Goal: Information Seeking & Learning: Find specific fact

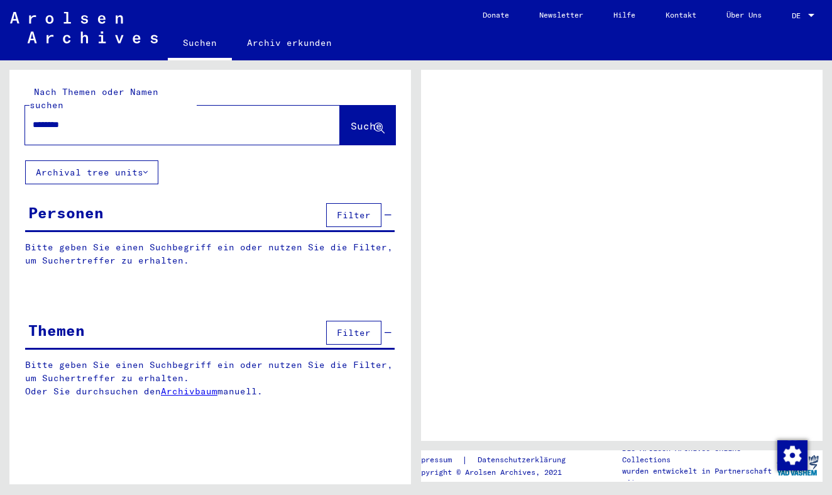
type input "*********"
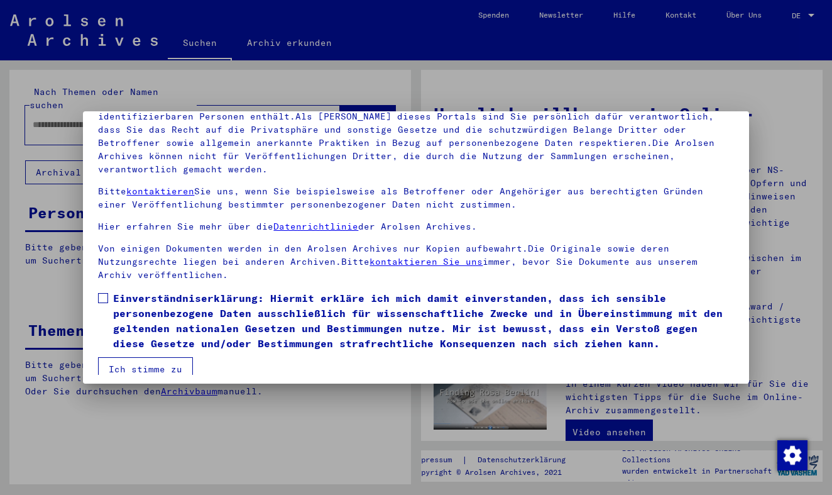
scroll to position [106, 0]
click at [101, 294] on span at bounding box center [103, 299] width 10 height 10
click at [140, 358] on button "Ich stimme zu" at bounding box center [145, 370] width 95 height 24
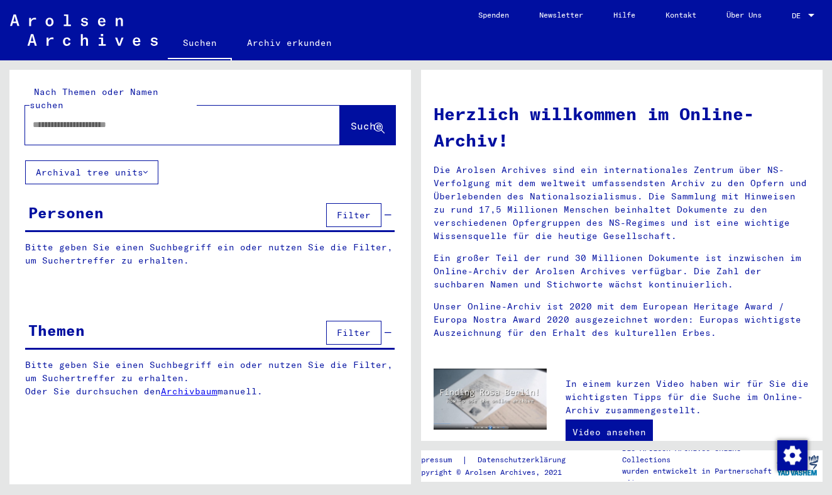
click at [131, 118] on input "text" at bounding box center [168, 124] width 270 height 13
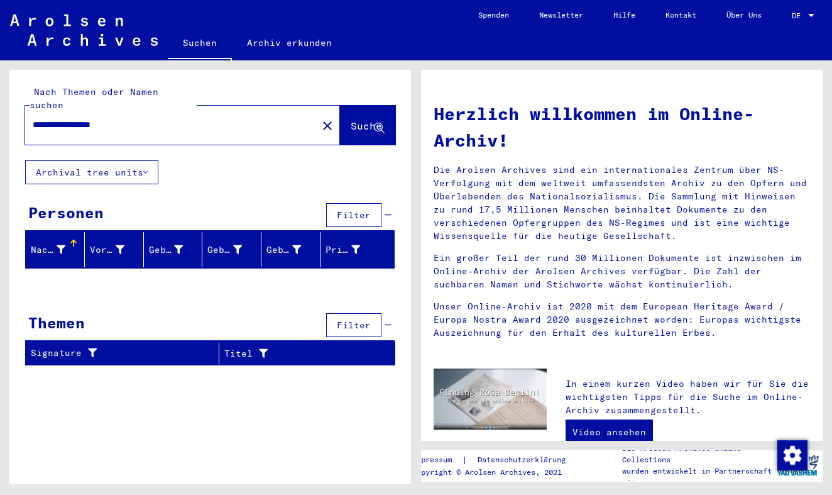
click at [101, 118] on input "**********" at bounding box center [168, 124] width 270 height 13
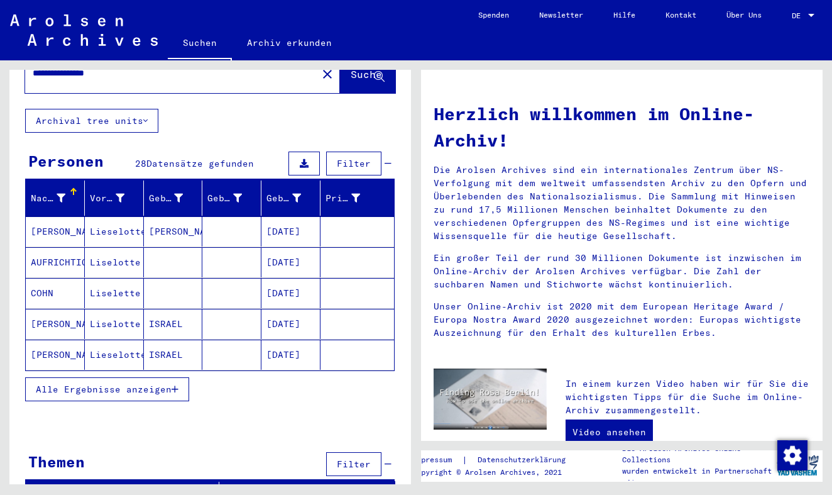
scroll to position [53, 0]
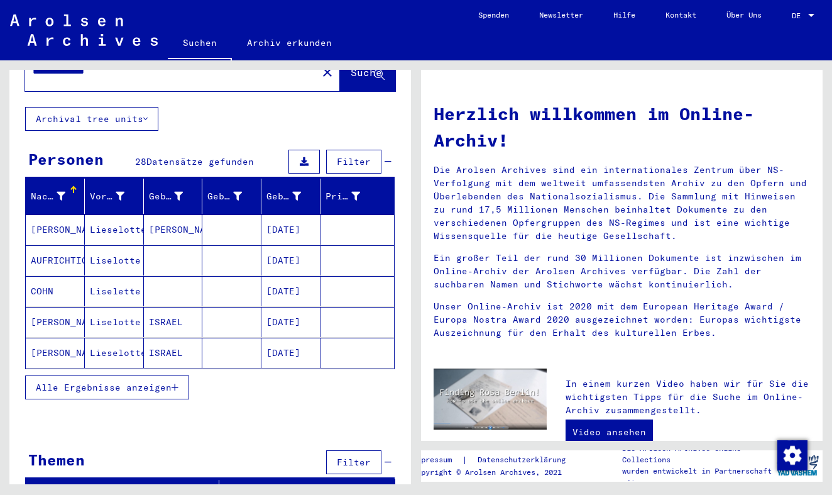
type input "**********"
click at [154, 375] on button "Alle Ergebnisse anzeigen" at bounding box center [107, 387] width 164 height 24
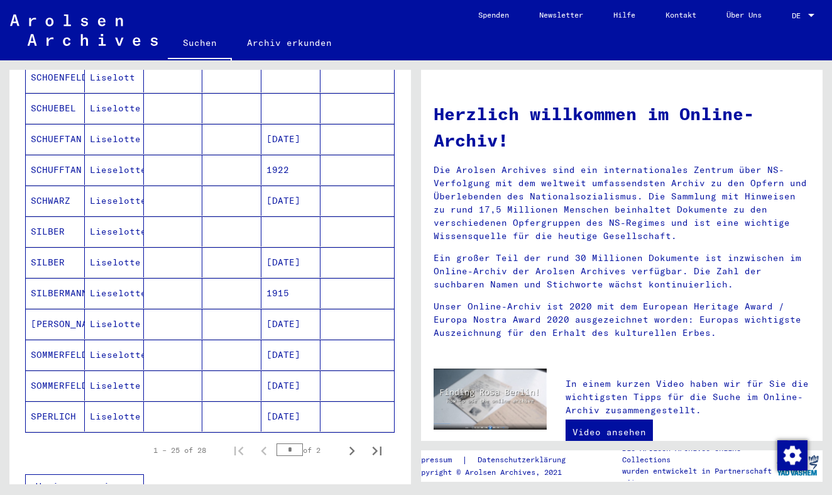
scroll to position [608, 0]
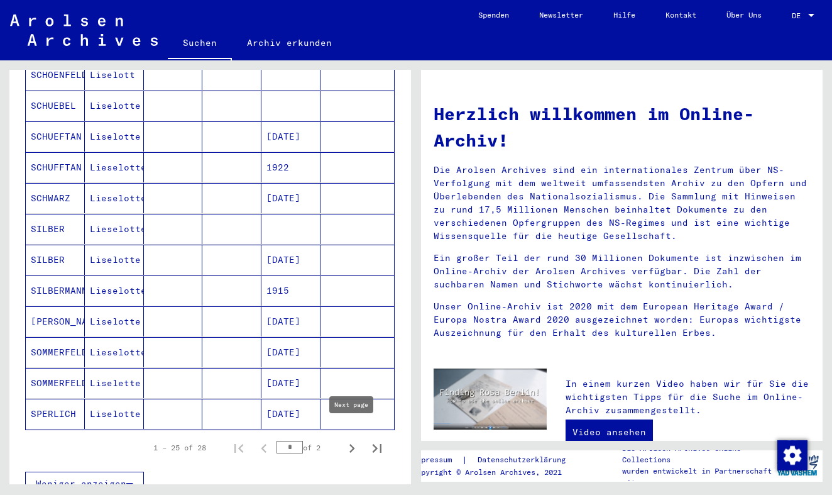
click at [349, 439] on icon "Next page" at bounding box center [352, 448] width 18 height 18
type input "*"
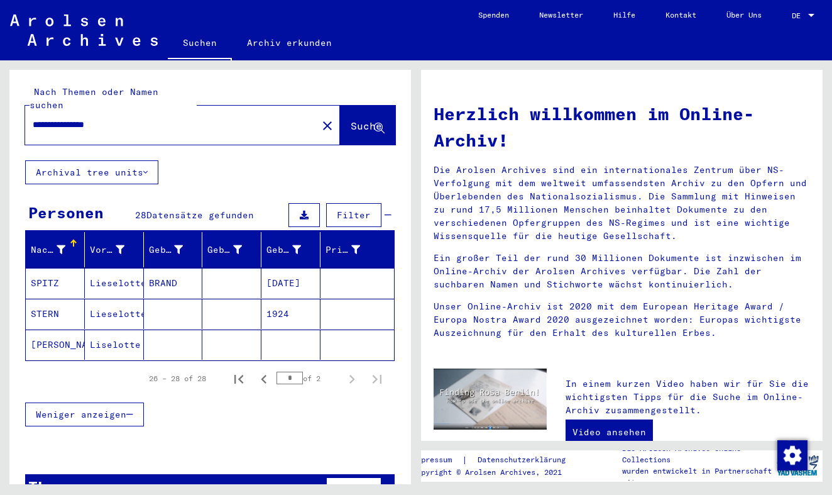
scroll to position [0, 0]
click at [60, 118] on input "**********" at bounding box center [168, 124] width 270 height 13
type input "*"
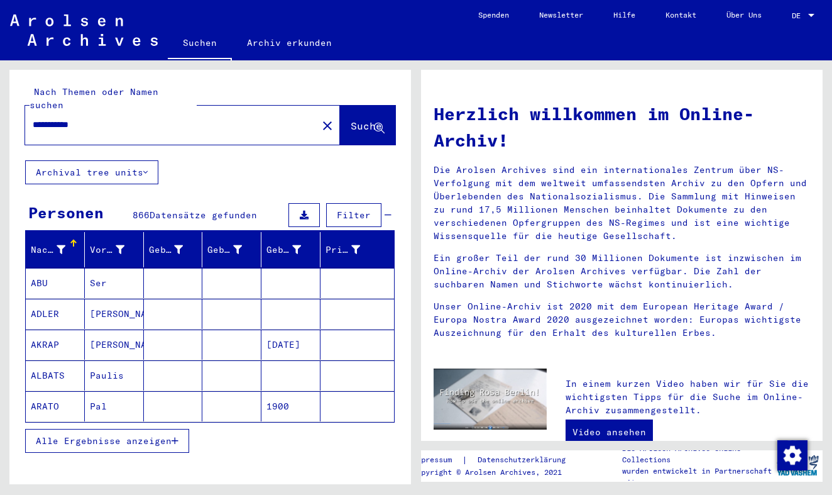
type input "**********"
click at [121, 435] on span "Alle Ergebnisse anzeigen" at bounding box center [104, 440] width 136 height 11
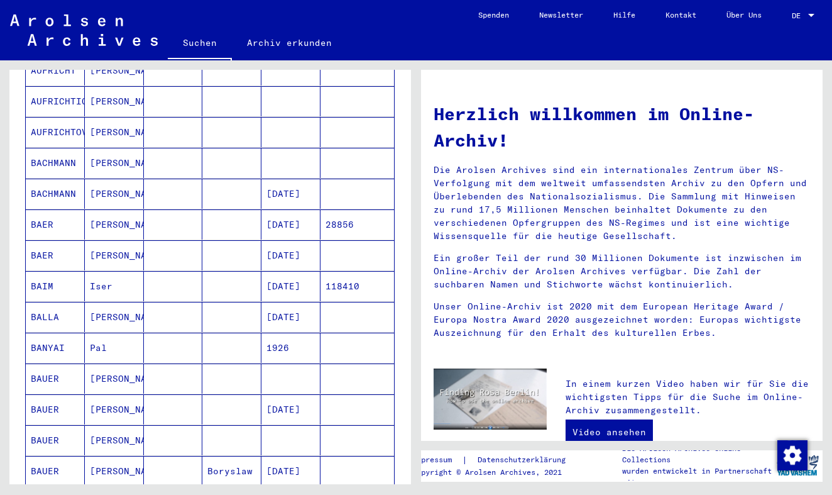
scroll to position [812, 0]
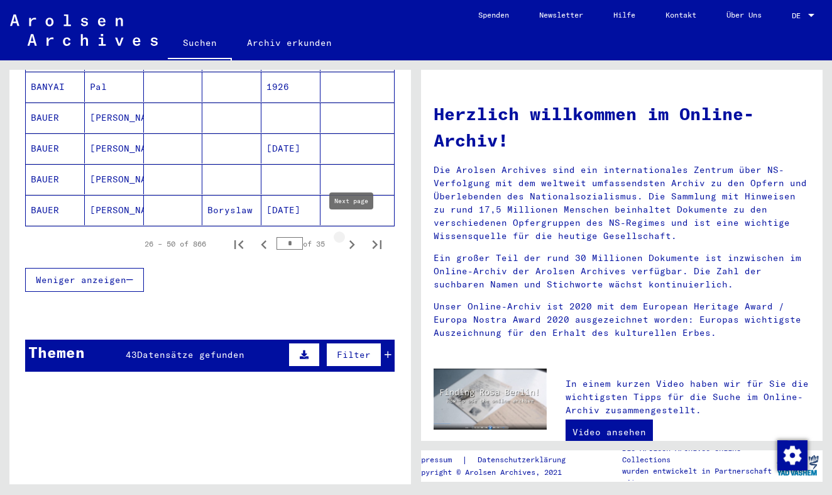
click at [353, 240] on icon "Next page" at bounding box center [352, 244] width 6 height 9
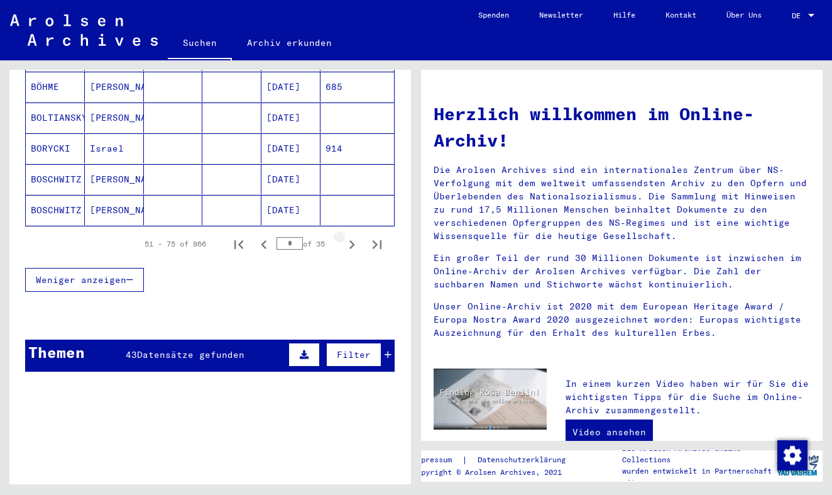
click at [353, 240] on icon "Next page" at bounding box center [352, 244] width 6 height 9
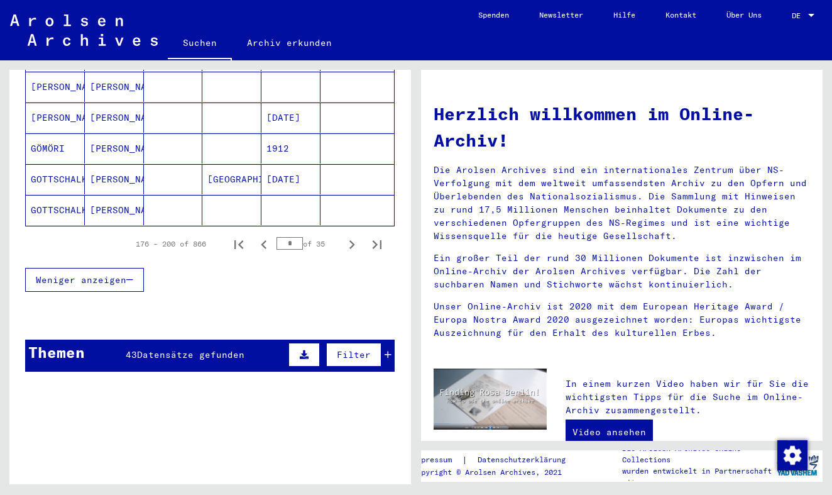
click at [353, 240] on icon "Next page" at bounding box center [352, 244] width 6 height 9
type input "**"
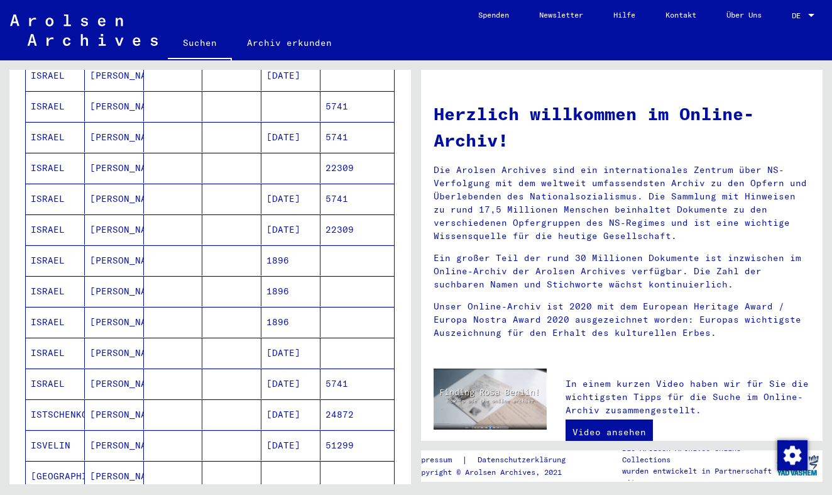
scroll to position [551, 0]
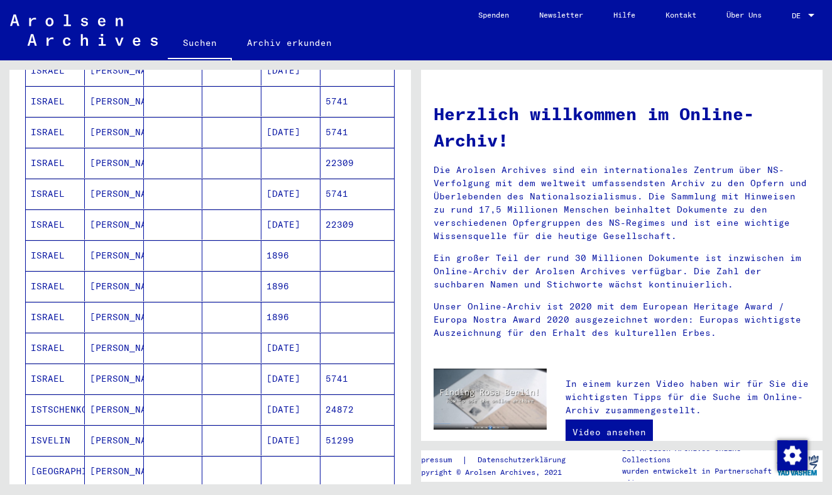
click at [58, 212] on mat-cell "ISRAEL" at bounding box center [55, 224] width 59 height 30
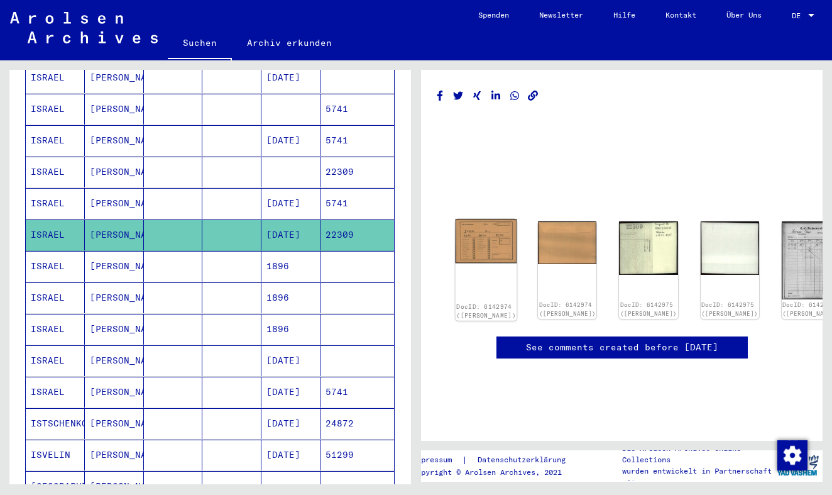
click at [483, 236] on img at bounding box center [487, 241] width 62 height 44
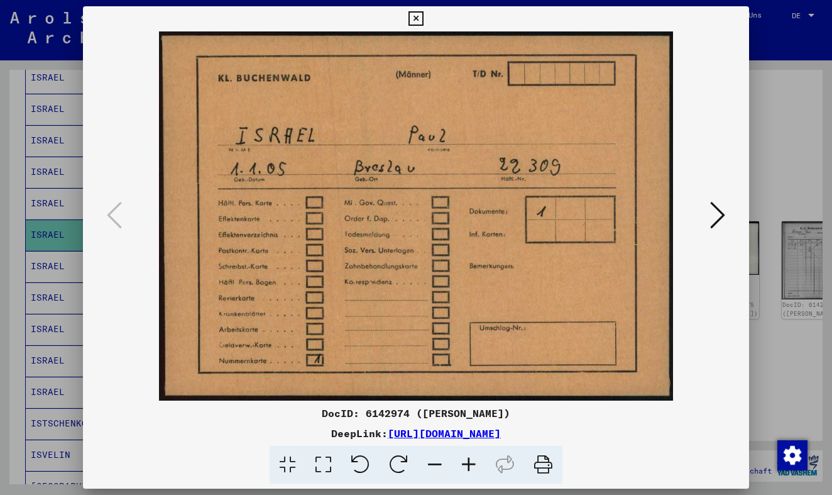
click at [715, 212] on icon at bounding box center [717, 215] width 15 height 30
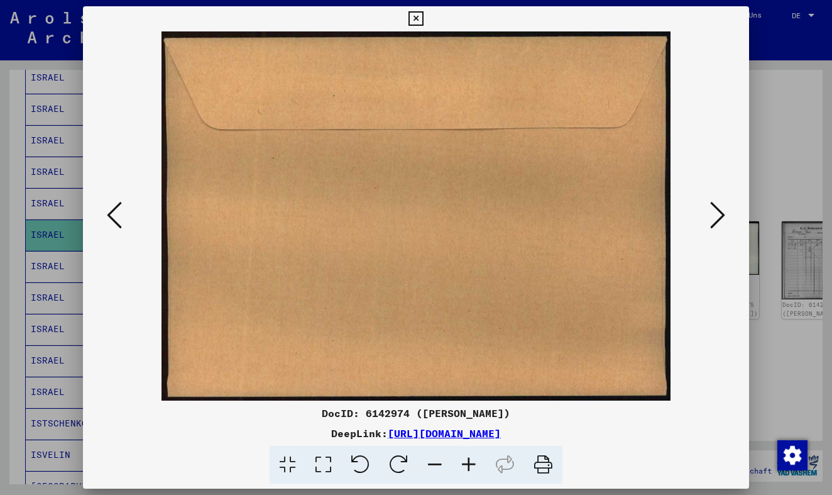
click at [715, 212] on icon at bounding box center [717, 215] width 15 height 30
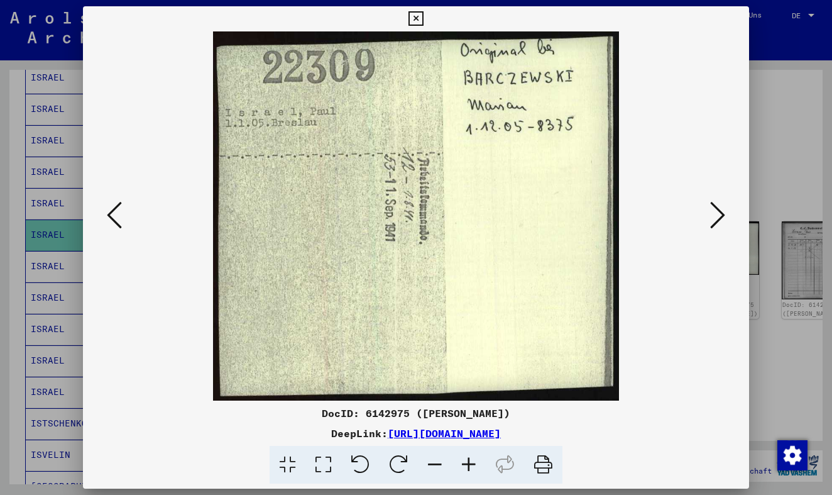
click at [715, 212] on icon at bounding box center [717, 215] width 15 height 30
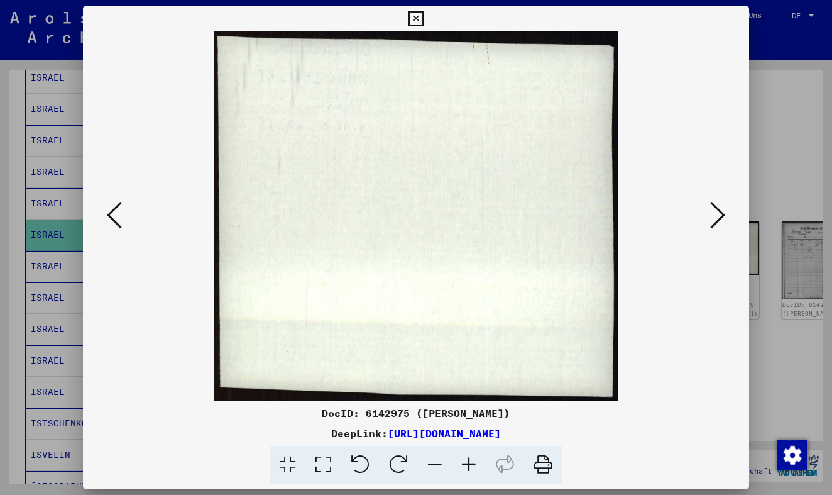
click at [715, 212] on icon at bounding box center [717, 215] width 15 height 30
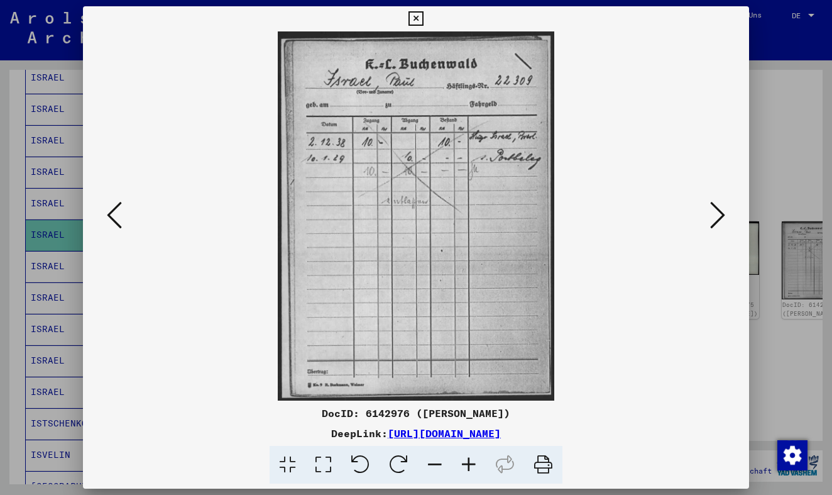
click at [705, 225] on img at bounding box center [416, 215] width 580 height 369
click at [423, 19] on icon at bounding box center [416, 18] width 14 height 15
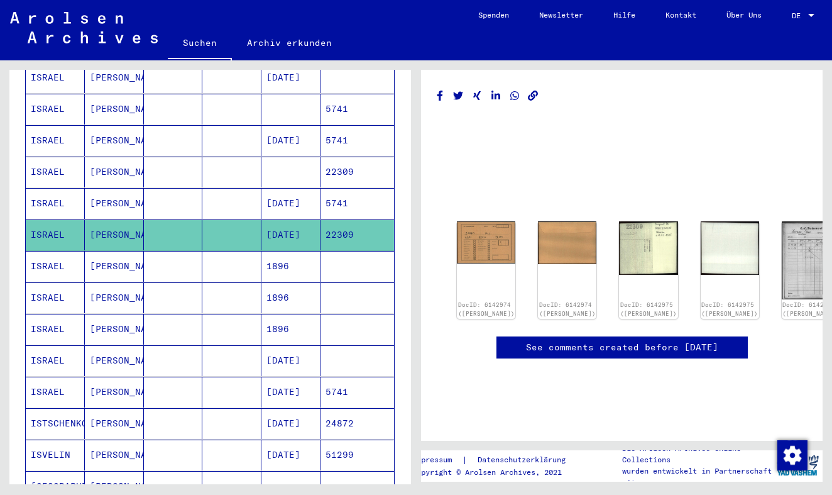
click at [118, 160] on mat-cell "[PERSON_NAME]" at bounding box center [114, 172] width 59 height 31
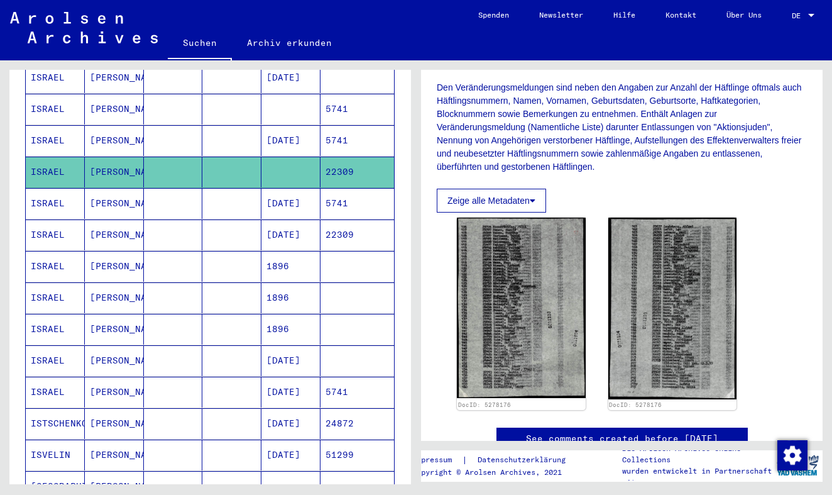
scroll to position [258, 0]
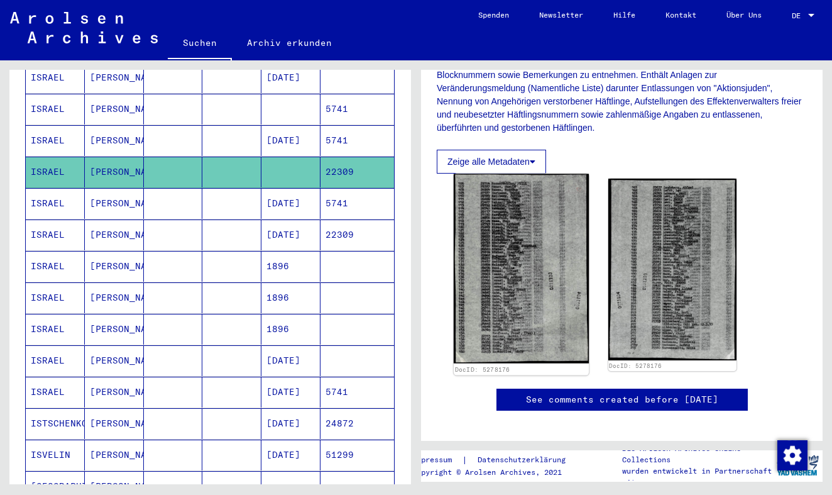
click at [476, 213] on img at bounding box center [521, 269] width 135 height 190
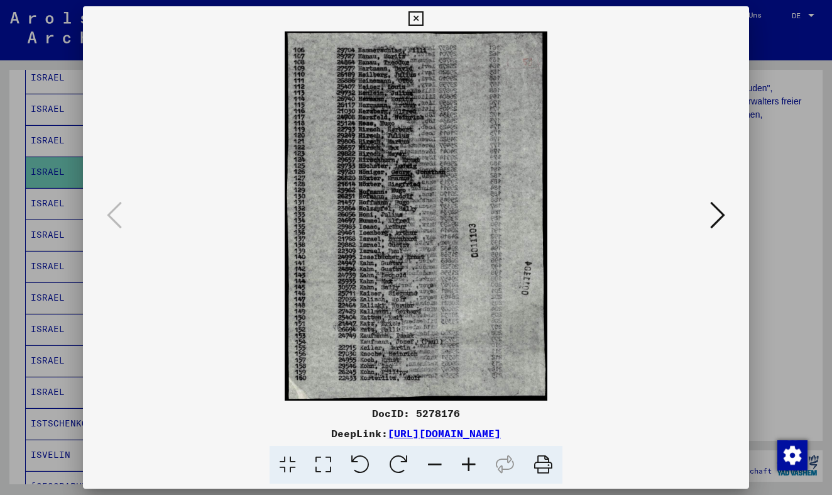
click at [427, 28] on button at bounding box center [416, 18] width 22 height 25
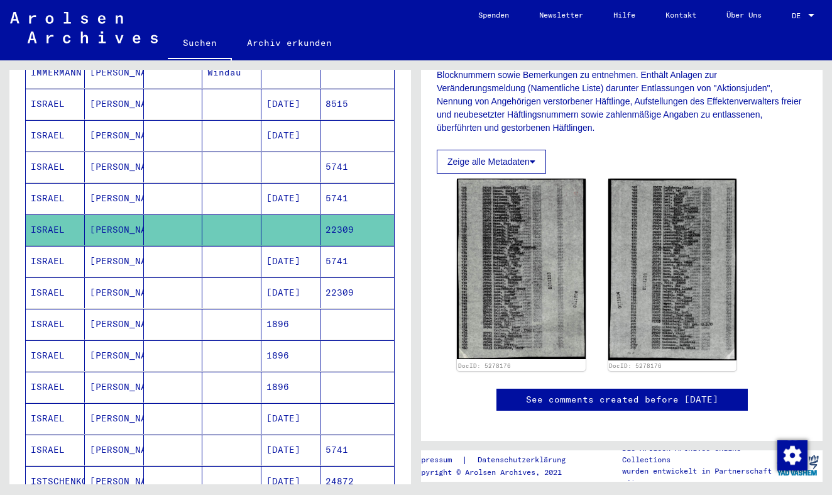
scroll to position [485, 0]
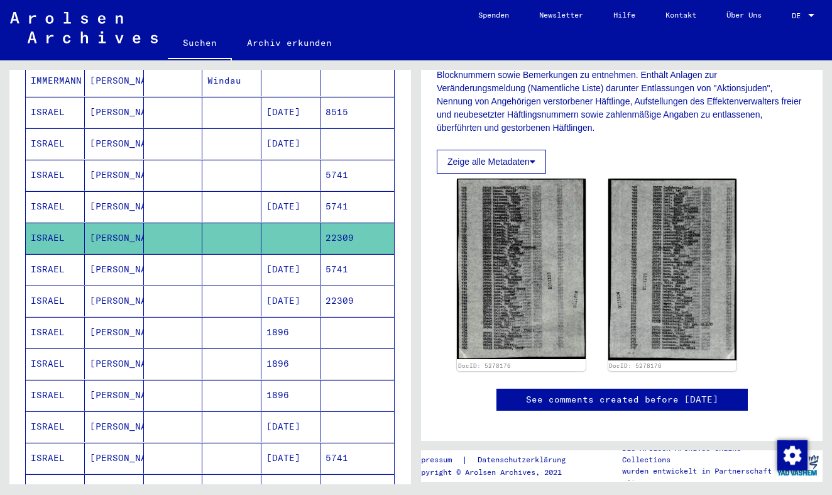
click at [207, 131] on mat-cell at bounding box center [231, 143] width 59 height 31
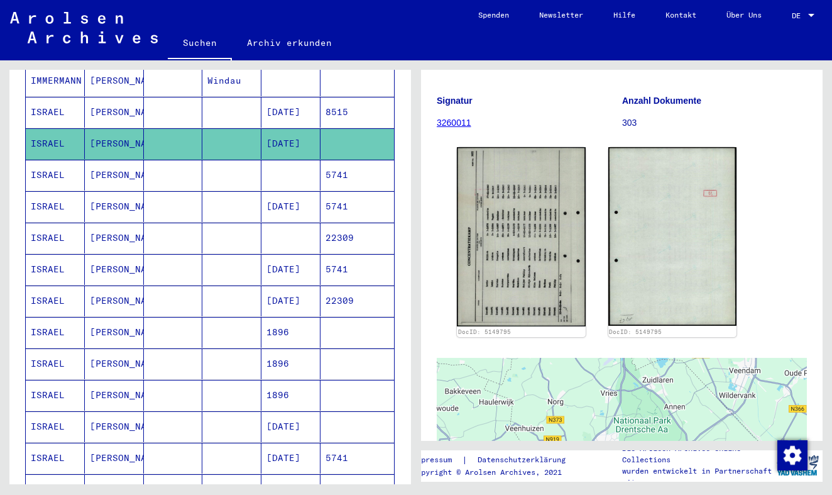
scroll to position [134, 0]
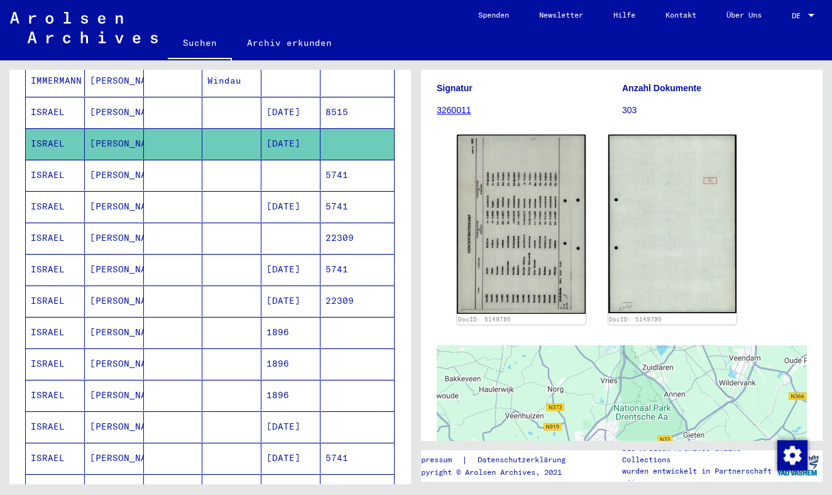
click at [518, 190] on img at bounding box center [521, 224] width 129 height 179
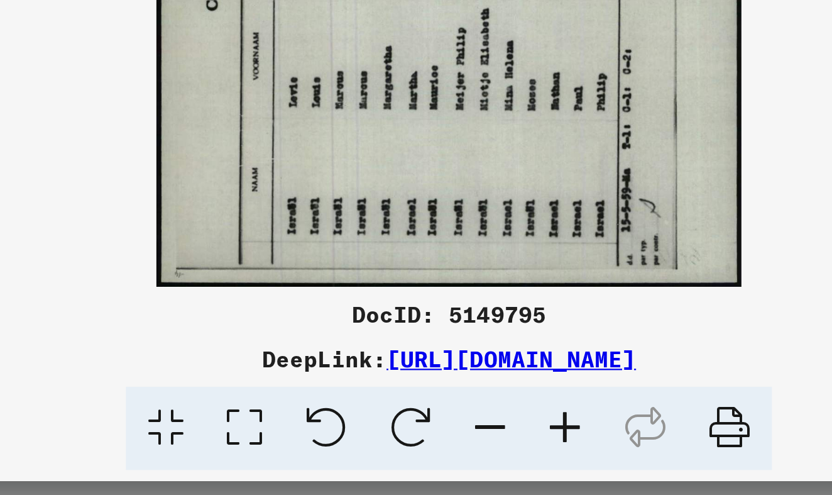
scroll to position [0, 0]
